Goal: Information Seeking & Learning: Learn about a topic

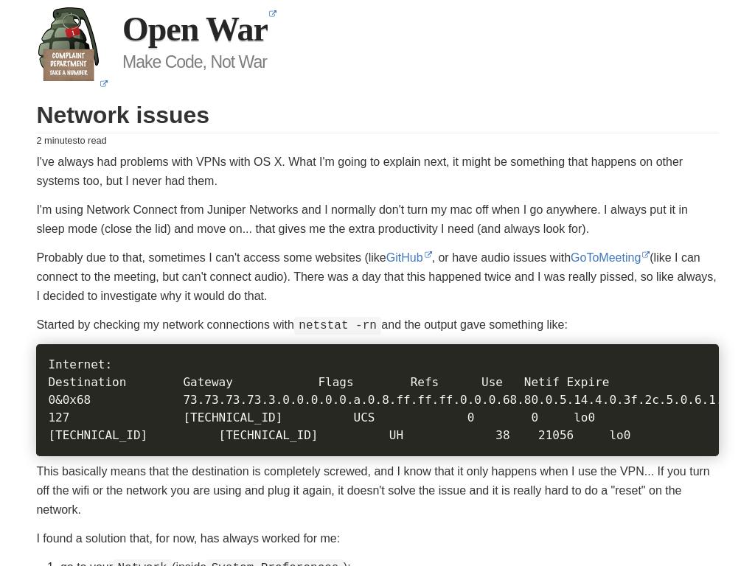
scroll to position [1472, 0]
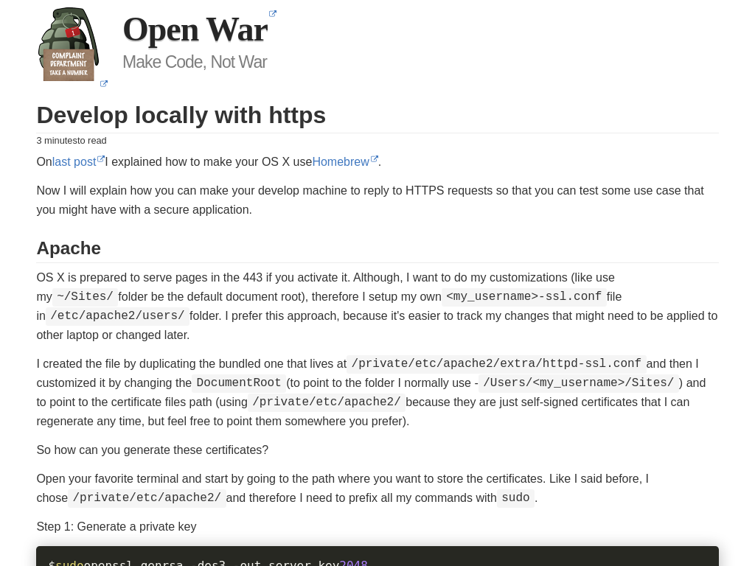
scroll to position [2134, 0]
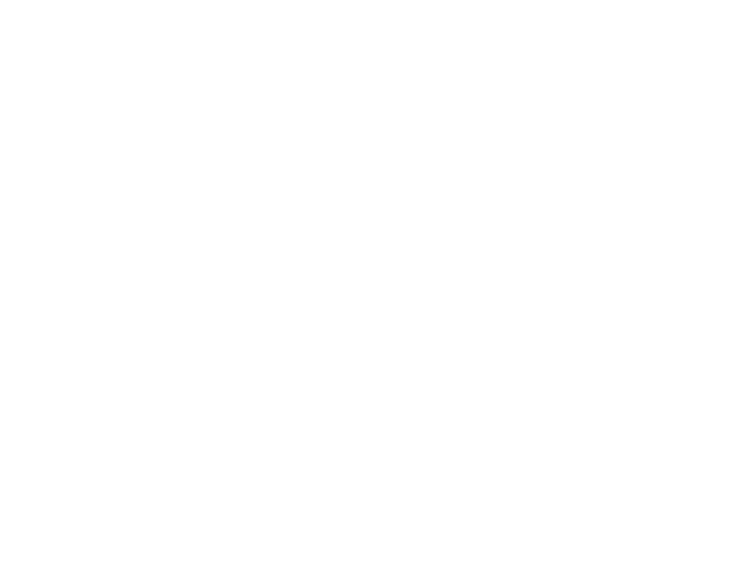
scroll to position [1249, 0]
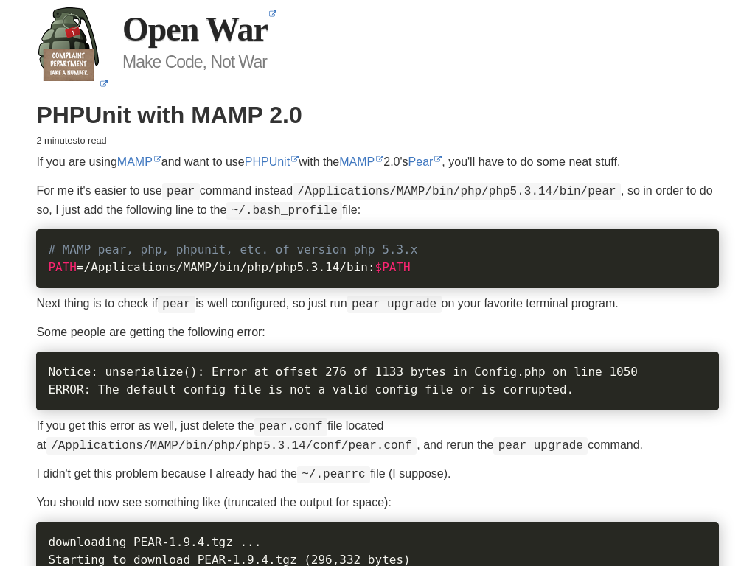
scroll to position [1706, 0]
